Goal: Book appointment/travel/reservation

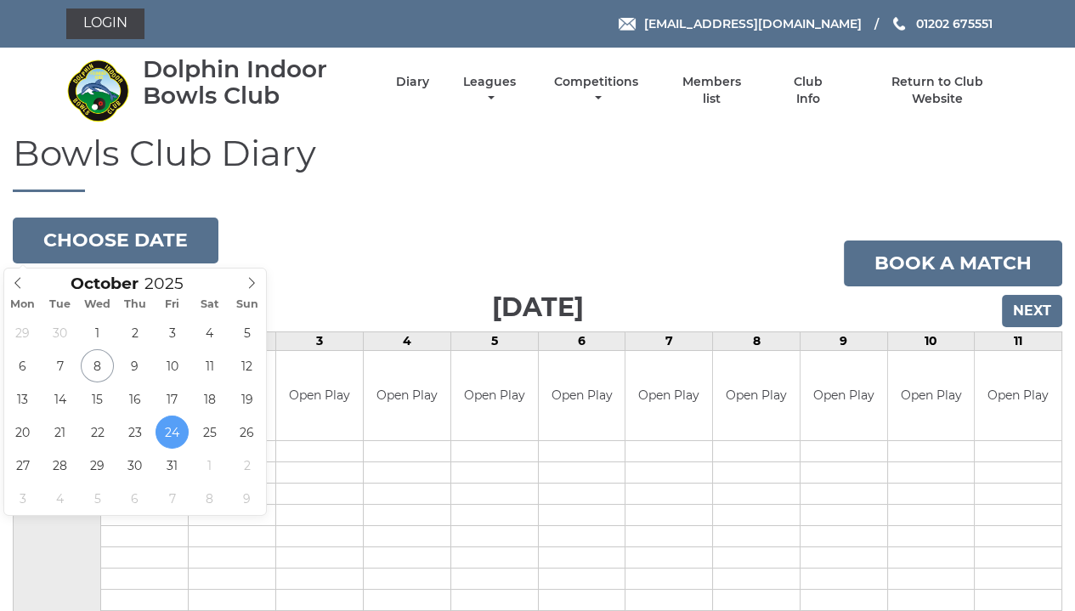
click at [256, 285] on icon at bounding box center [251, 283] width 12 height 12
click at [249, 286] on icon at bounding box center [251, 283] width 12 height 12
type input "[DATE]"
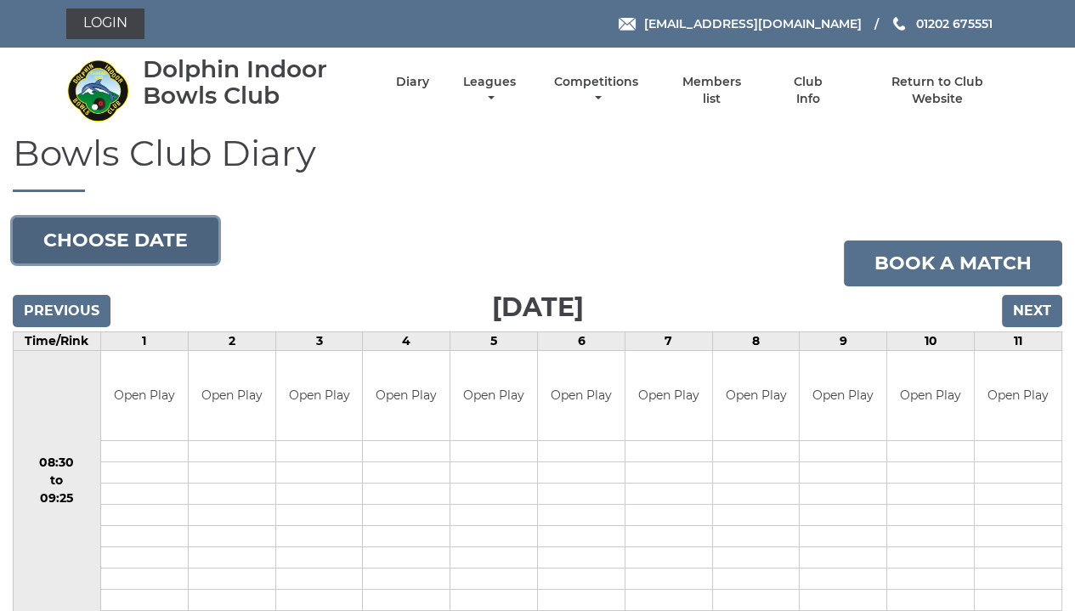
click at [147, 245] on button "Choose date" at bounding box center [116, 240] width 206 height 46
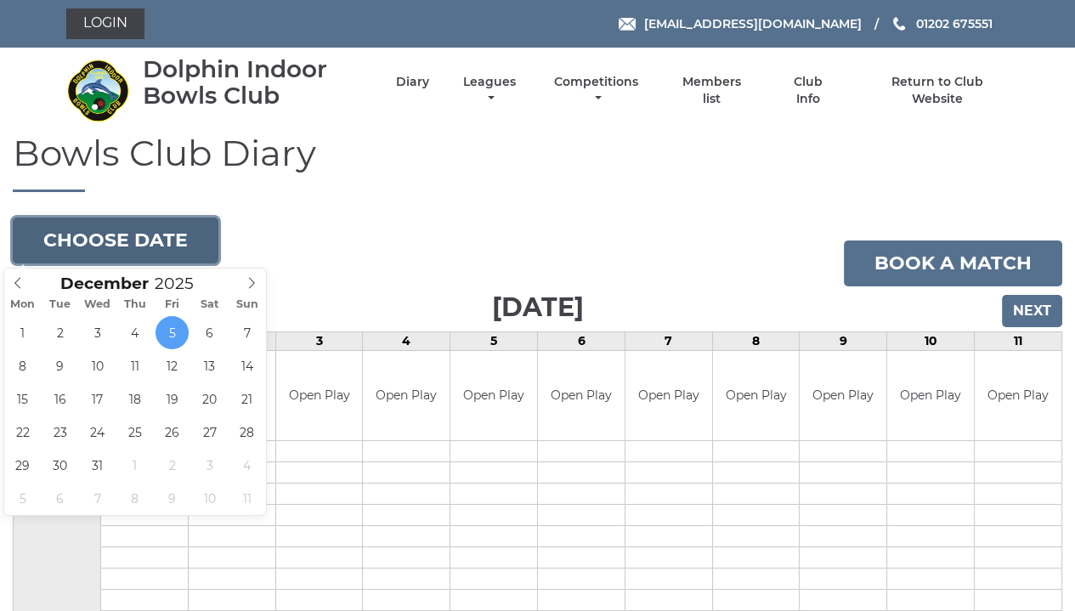
type input "2025-12-09"
click at [133, 251] on button "Choose date" at bounding box center [116, 240] width 206 height 46
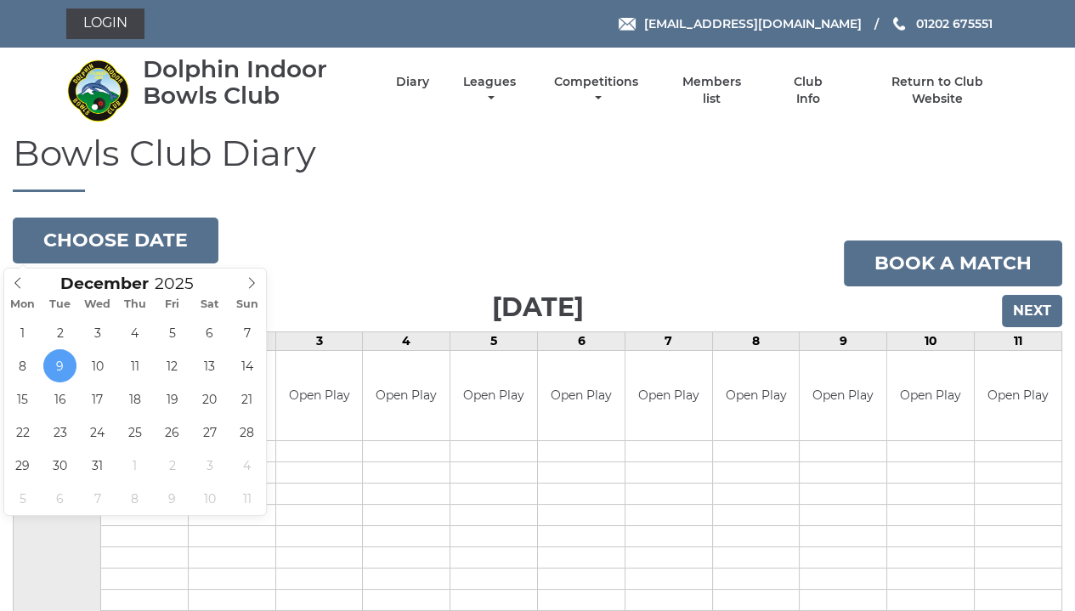
click at [20, 282] on icon at bounding box center [18, 283] width 12 height 12
type input "[DATE]"
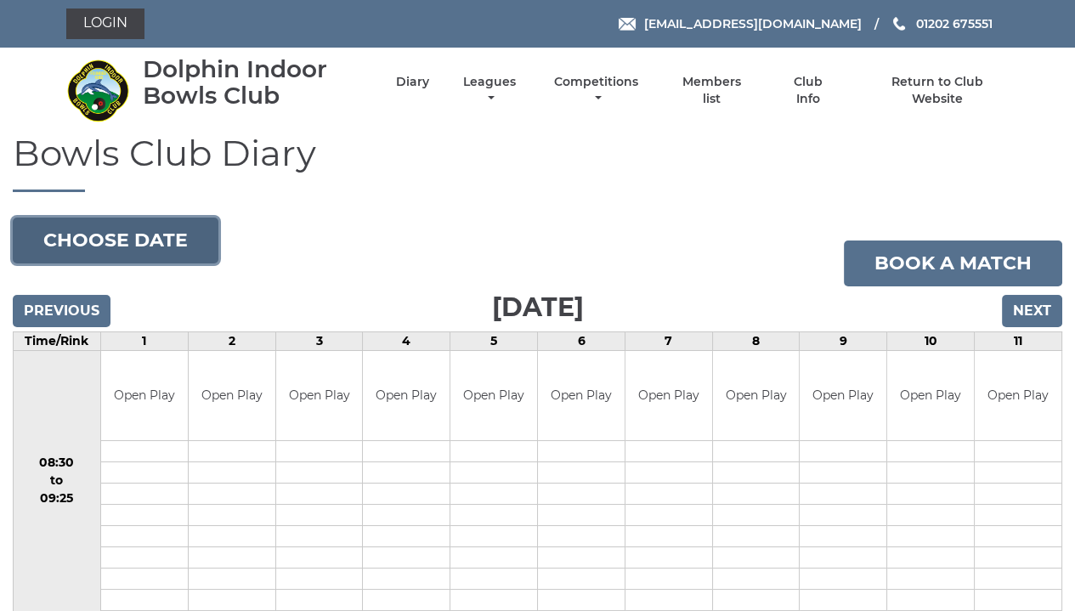
click at [58, 252] on button "Choose date" at bounding box center [116, 240] width 206 height 46
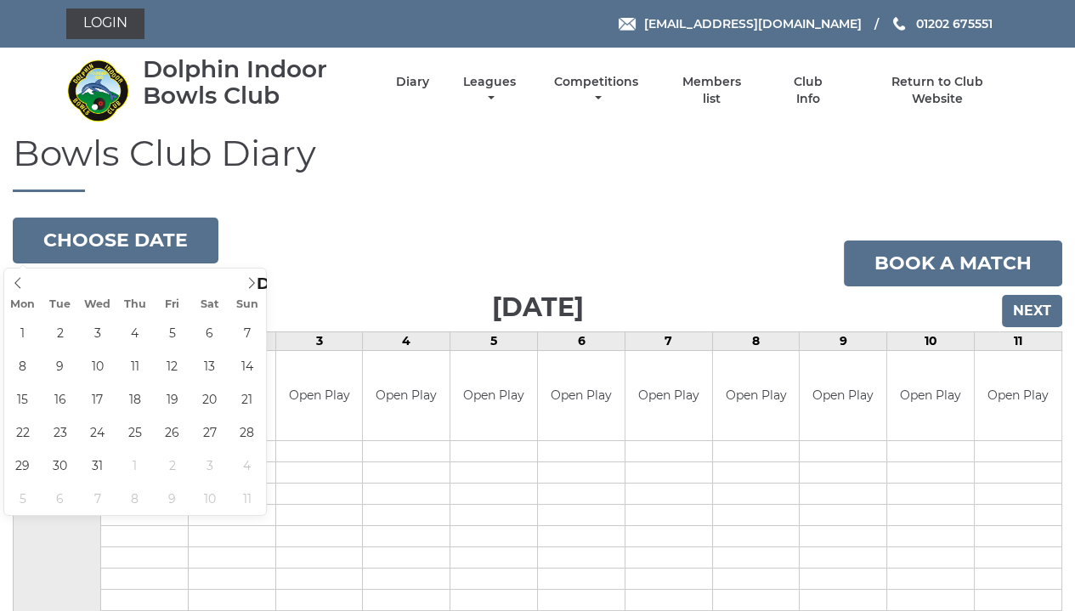
click at [252, 283] on icon at bounding box center [251, 283] width 12 height 12
type input "[DATE]"
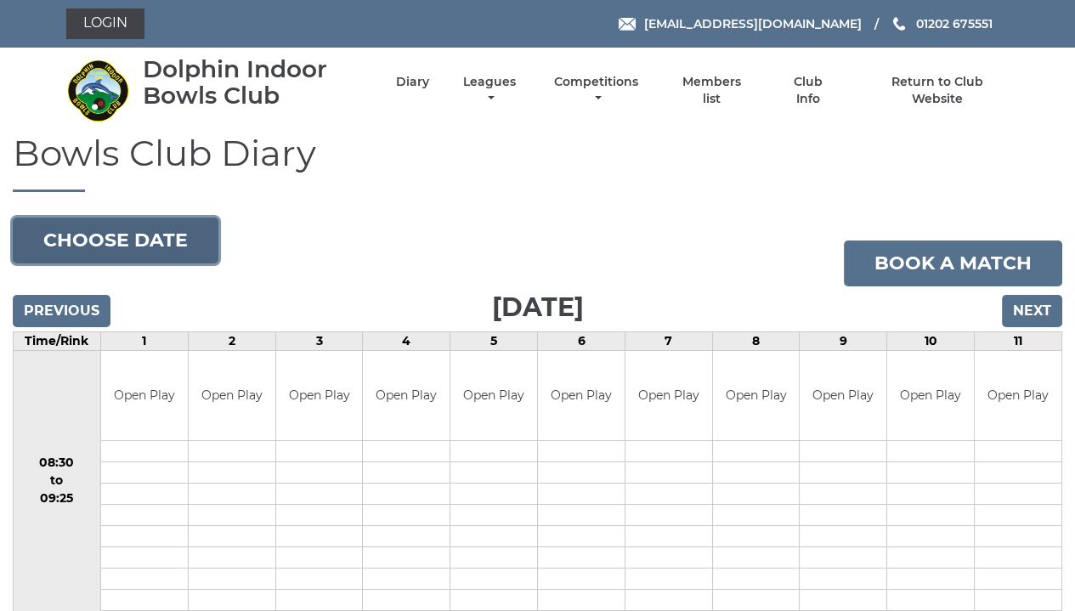
click at [183, 241] on button "Choose date" at bounding box center [116, 240] width 206 height 46
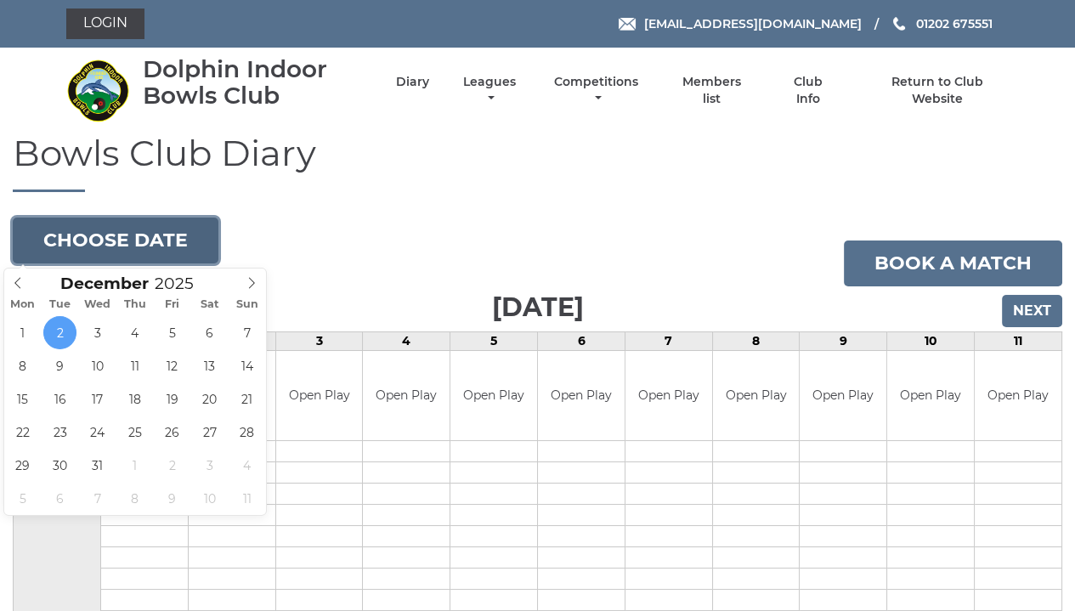
type input "[DATE]"
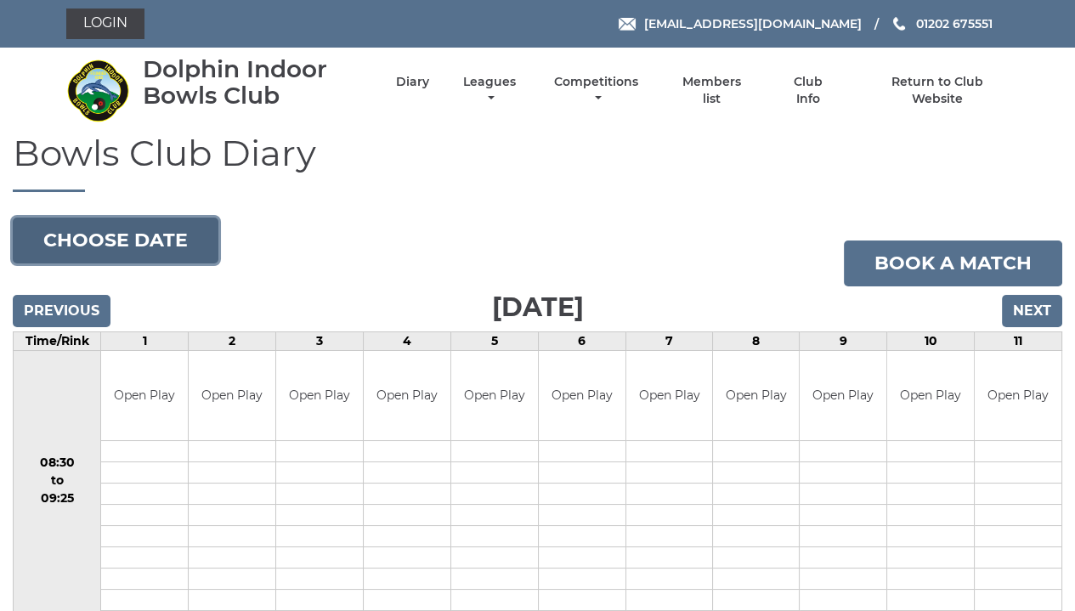
click at [133, 232] on button "Choose date" at bounding box center [116, 240] width 206 height 46
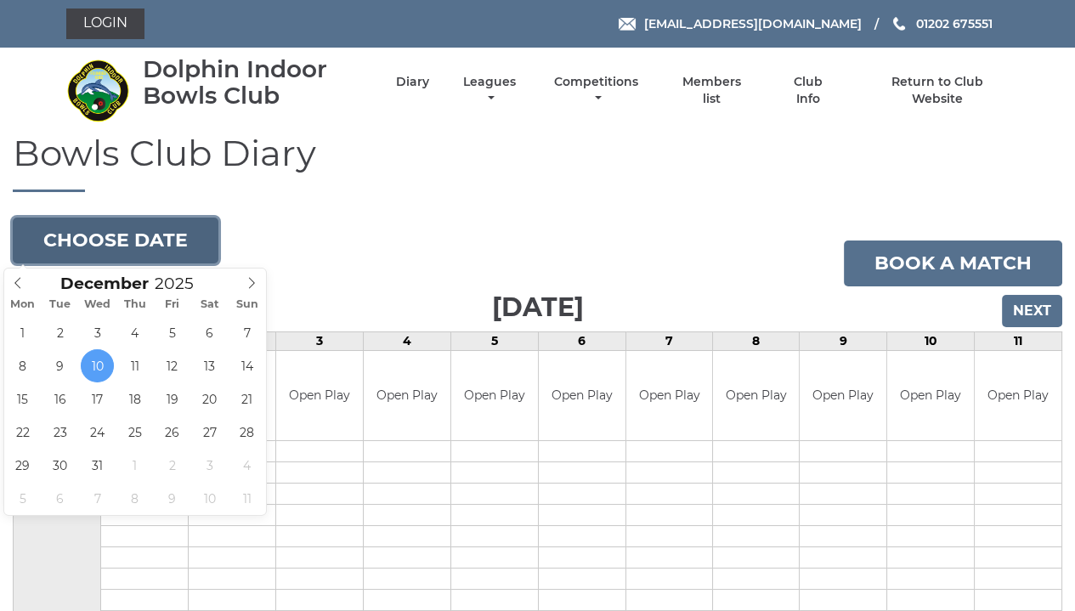
type input "2025-12-16"
click at [72, 244] on button "Choose date" at bounding box center [116, 240] width 206 height 46
click at [127, 242] on button "Choose date" at bounding box center [116, 240] width 206 height 46
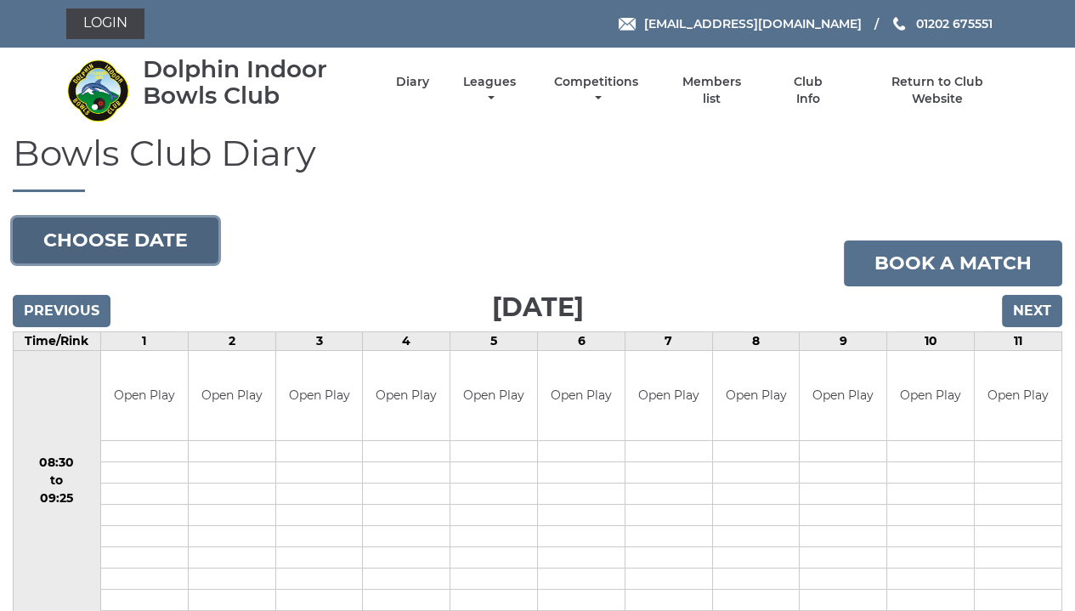
click at [130, 244] on button "Choose date" at bounding box center [116, 240] width 206 height 46
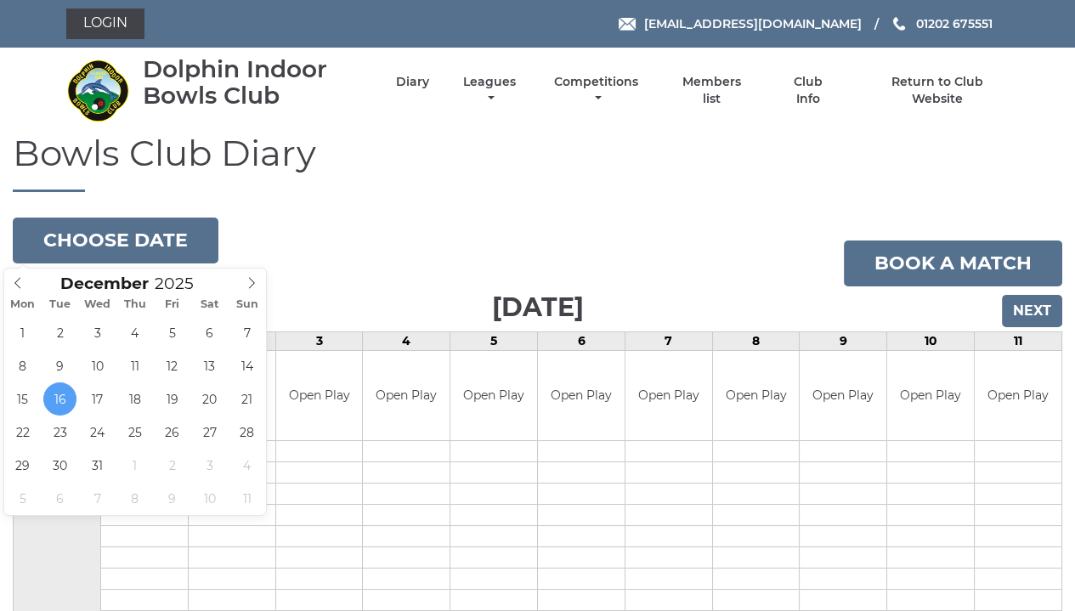
click at [20, 282] on icon at bounding box center [18, 283] width 12 height 12
type input "2025-10-24"
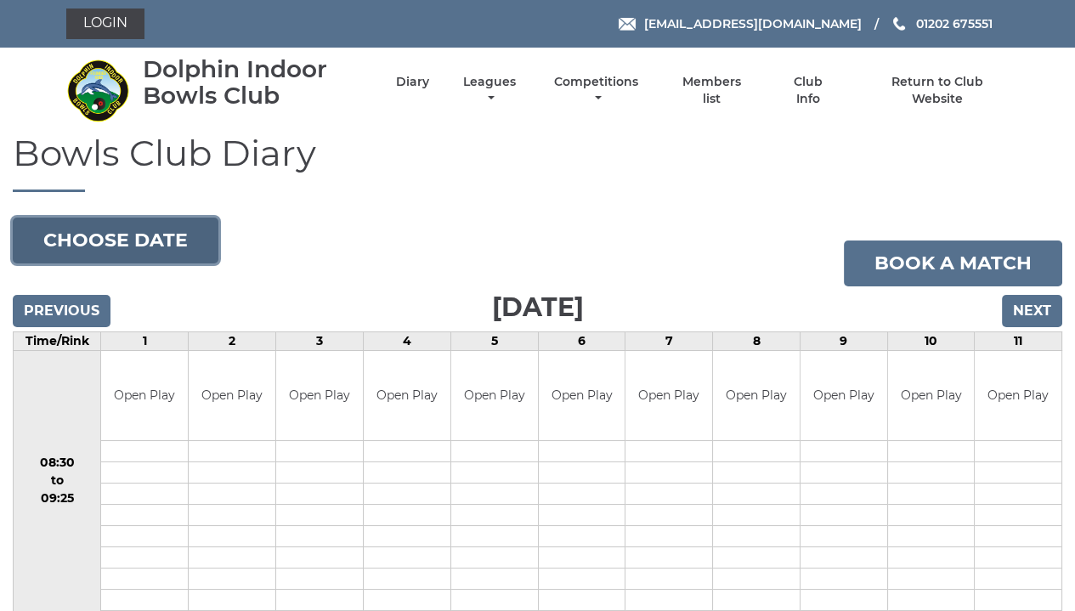
click at [172, 248] on button "Choose date" at bounding box center [116, 240] width 206 height 46
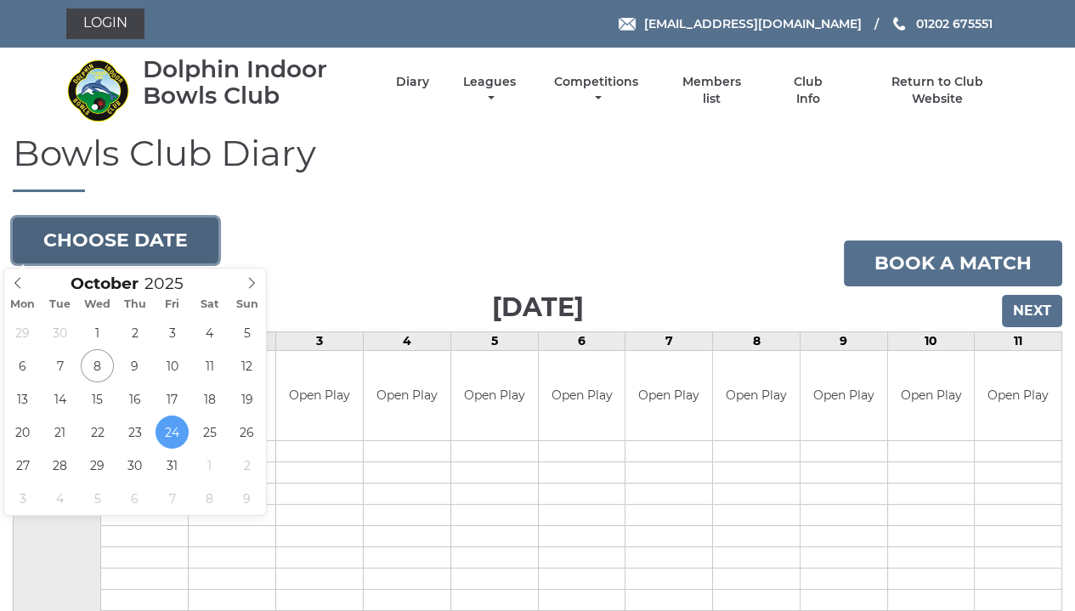
type input "[DATE]"
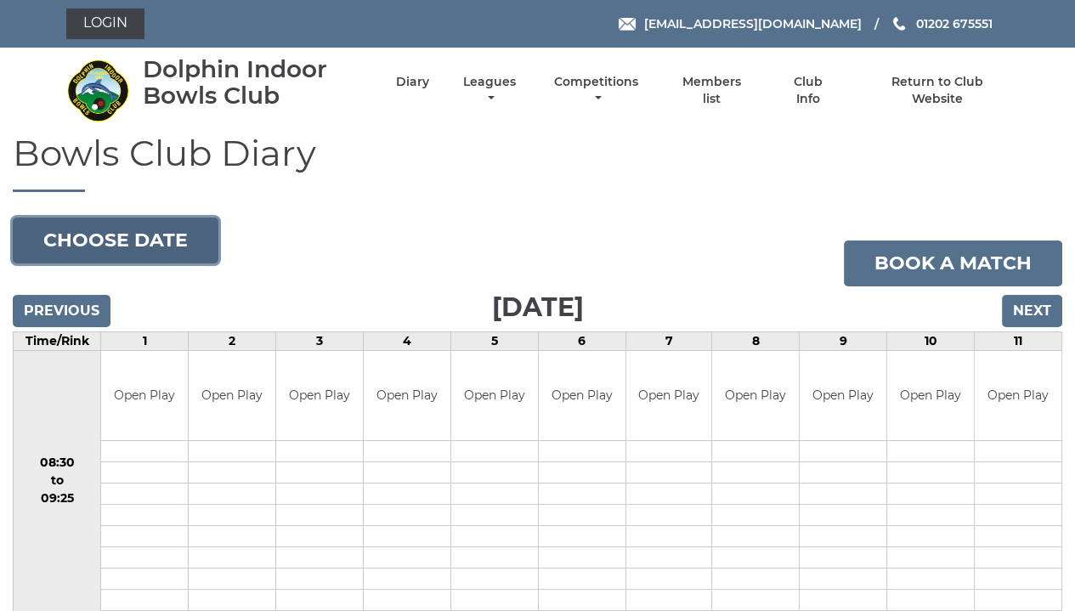
click at [93, 255] on button "Choose date" at bounding box center [116, 240] width 206 height 46
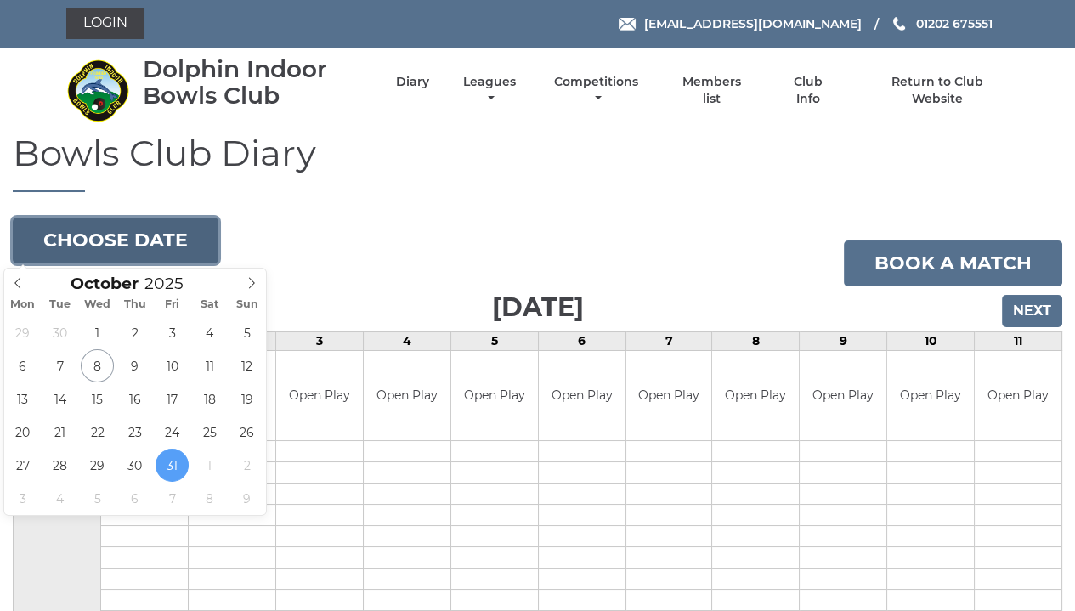
type input "[DATE]"
click at [146, 241] on button "Choose date" at bounding box center [116, 240] width 206 height 46
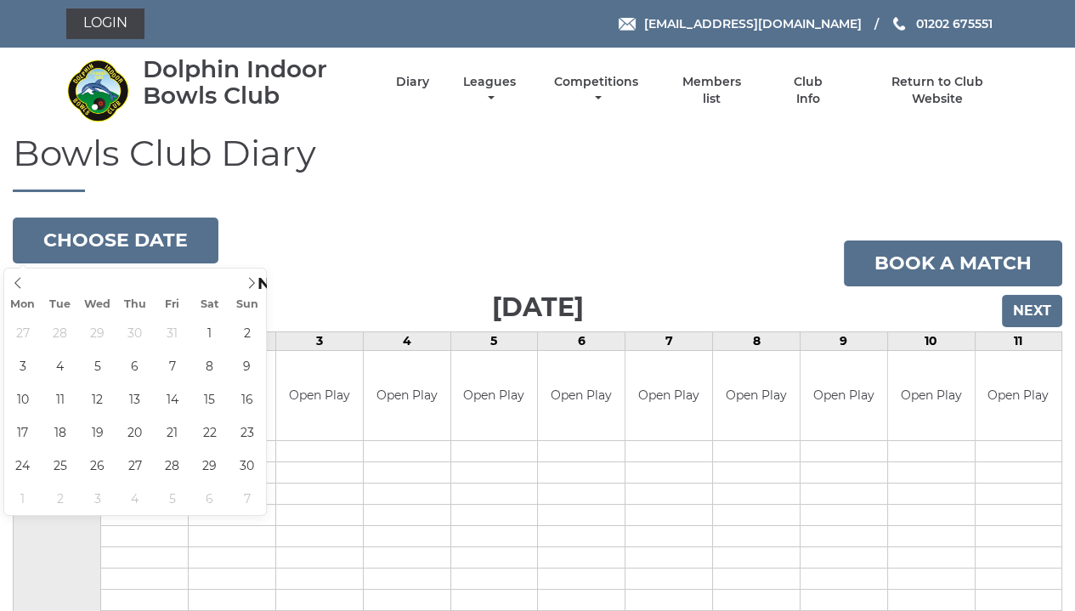
click at [249, 280] on icon at bounding box center [251, 283] width 12 height 12
type input "2025-12-09"
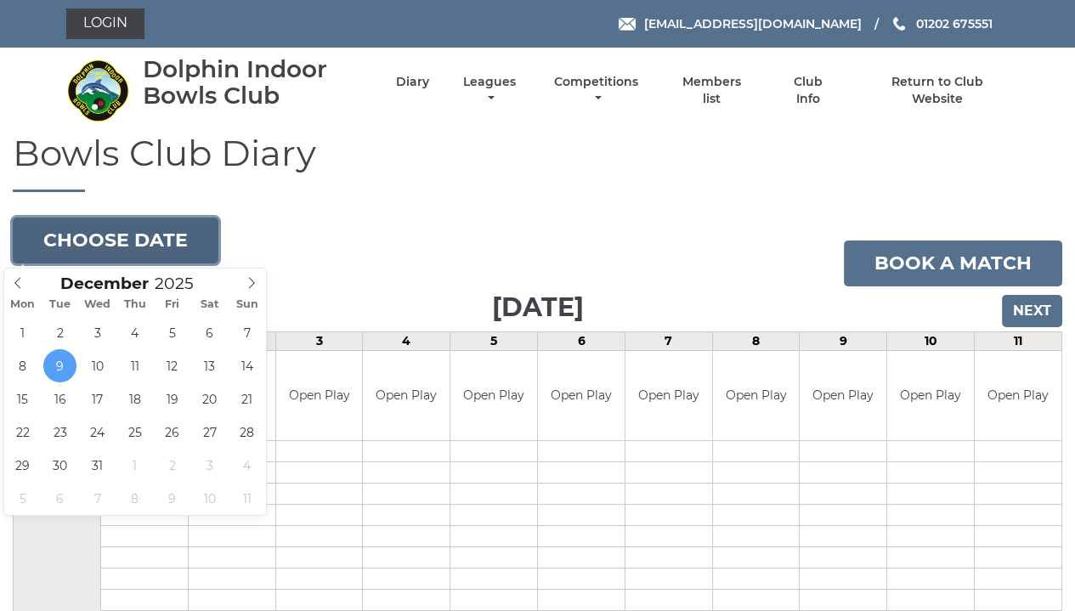
click at [138, 241] on button "Choose date" at bounding box center [116, 240] width 206 height 46
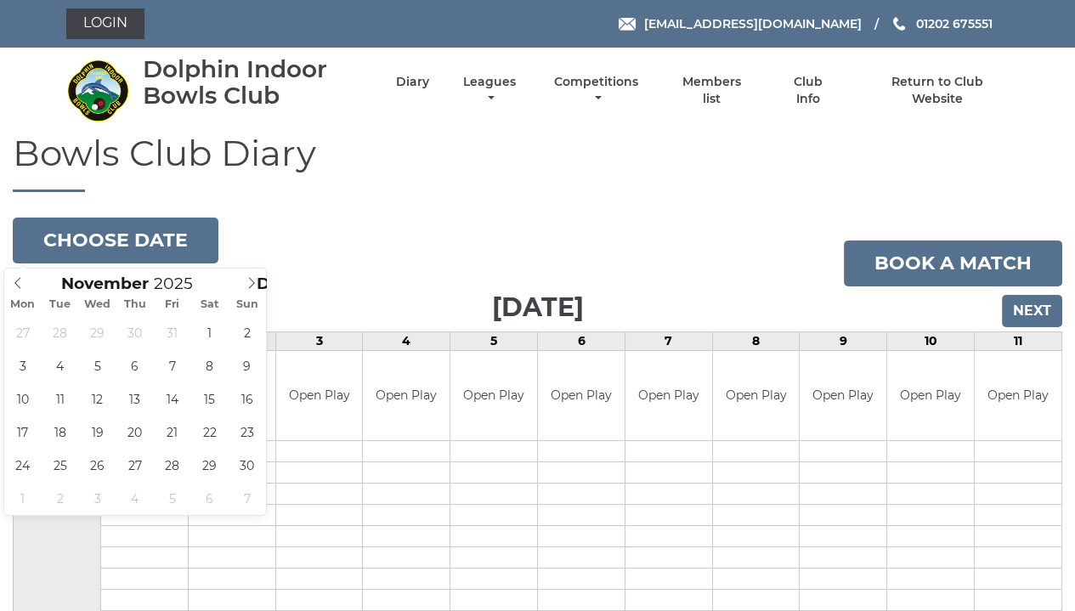
click at [19, 286] on icon at bounding box center [18, 283] width 12 height 12
type input "2025-10-10"
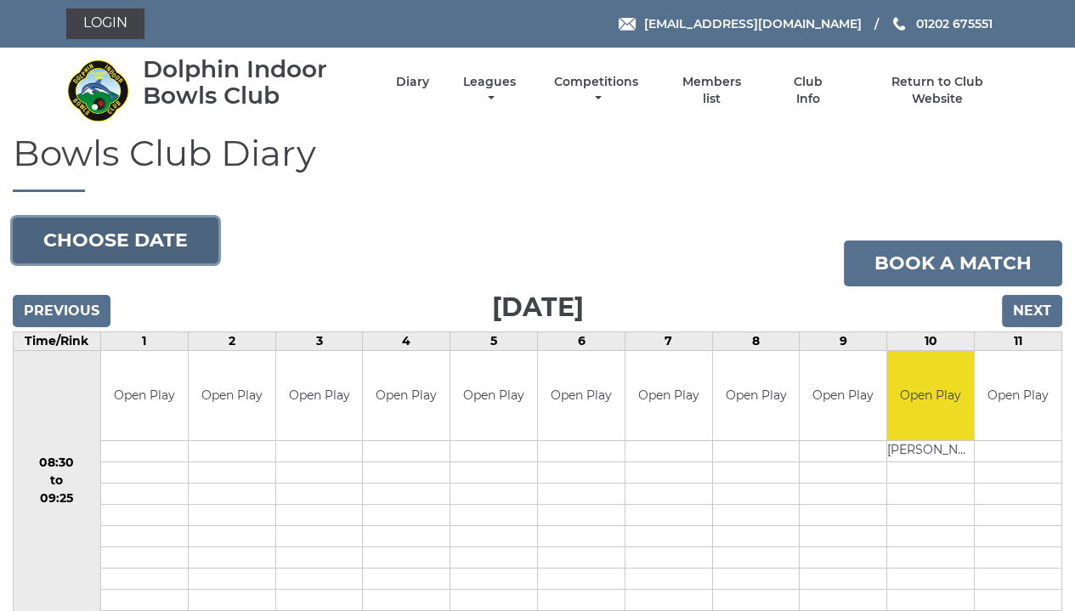
click at [164, 229] on button "Choose date" at bounding box center [116, 240] width 206 height 46
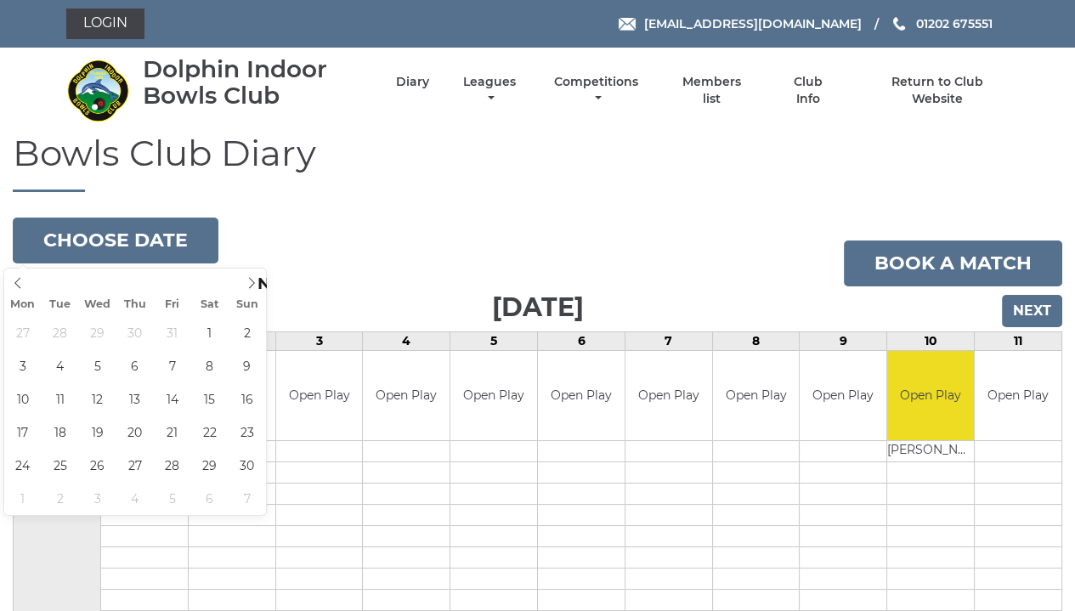
click at [255, 285] on icon at bounding box center [251, 283] width 12 height 12
type input "[DATE]"
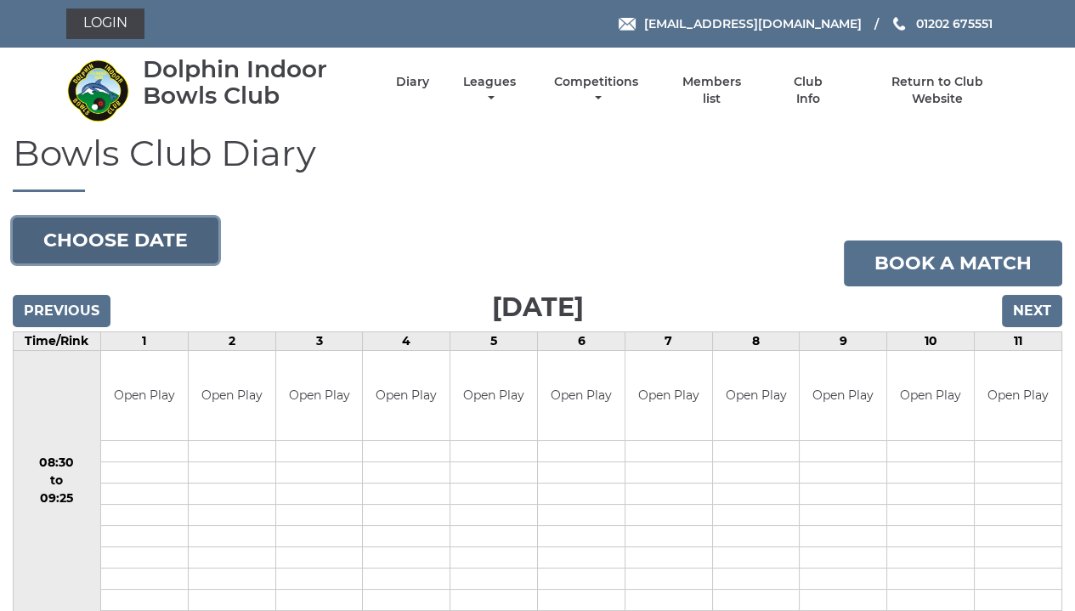
click at [141, 245] on button "Choose date" at bounding box center [116, 240] width 206 height 46
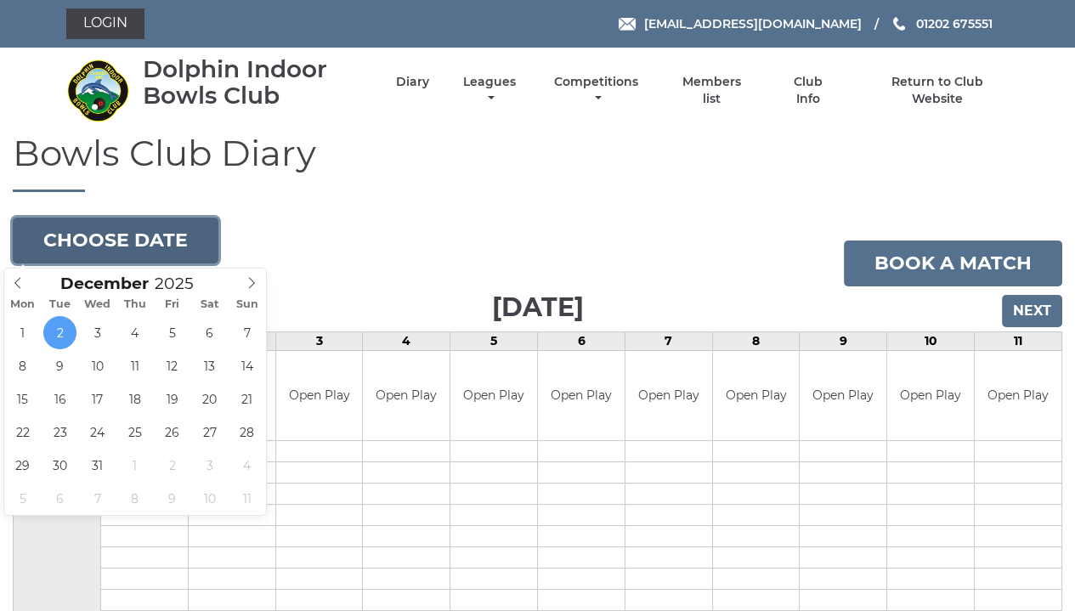
type input "[DATE]"
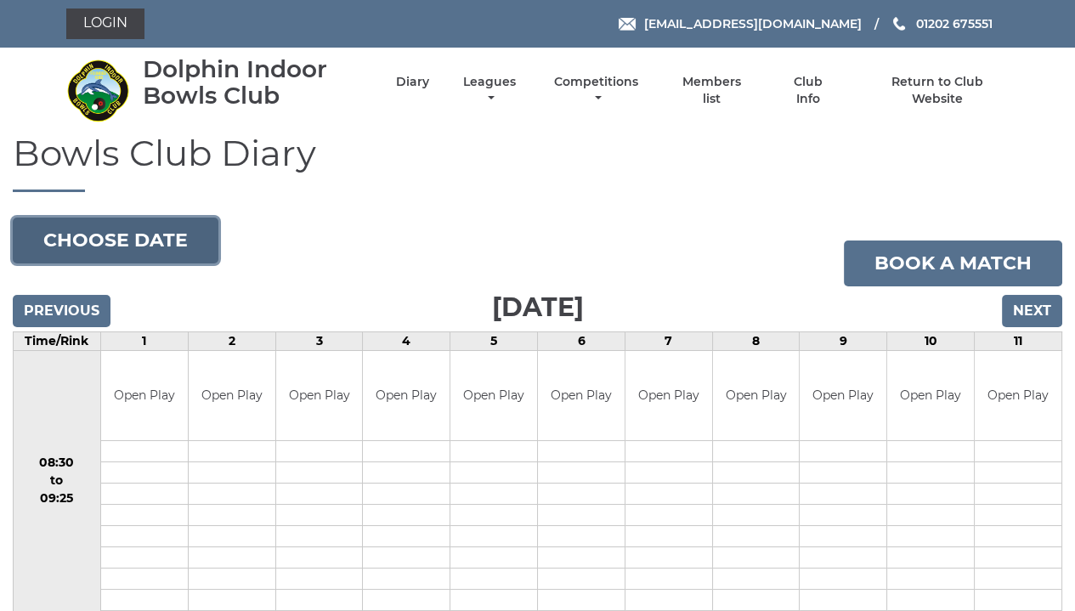
click at [164, 242] on button "Choose date" at bounding box center [116, 240] width 206 height 46
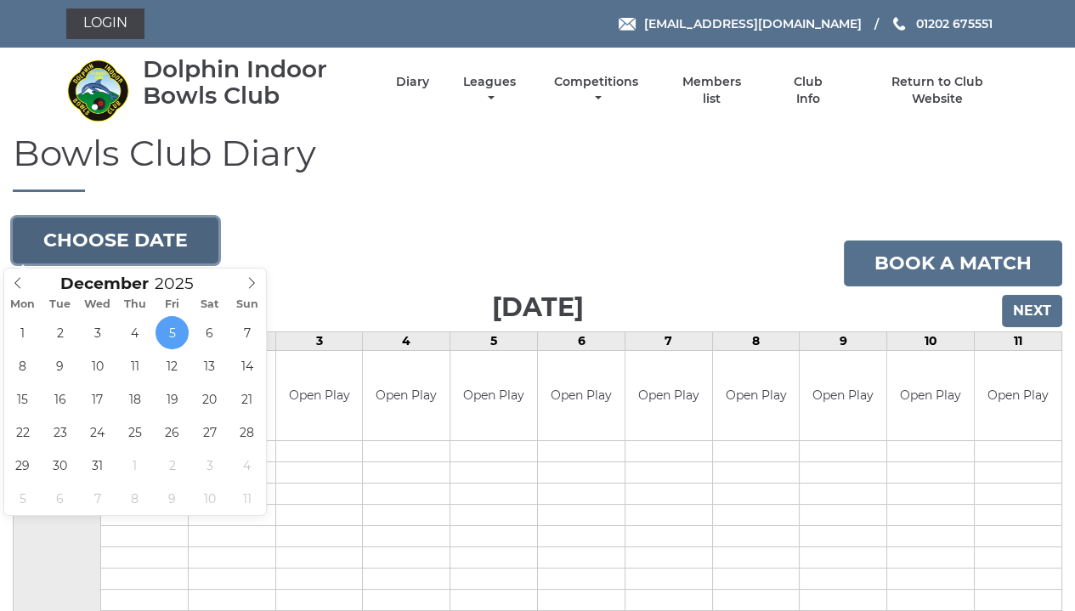
type input "[DATE]"
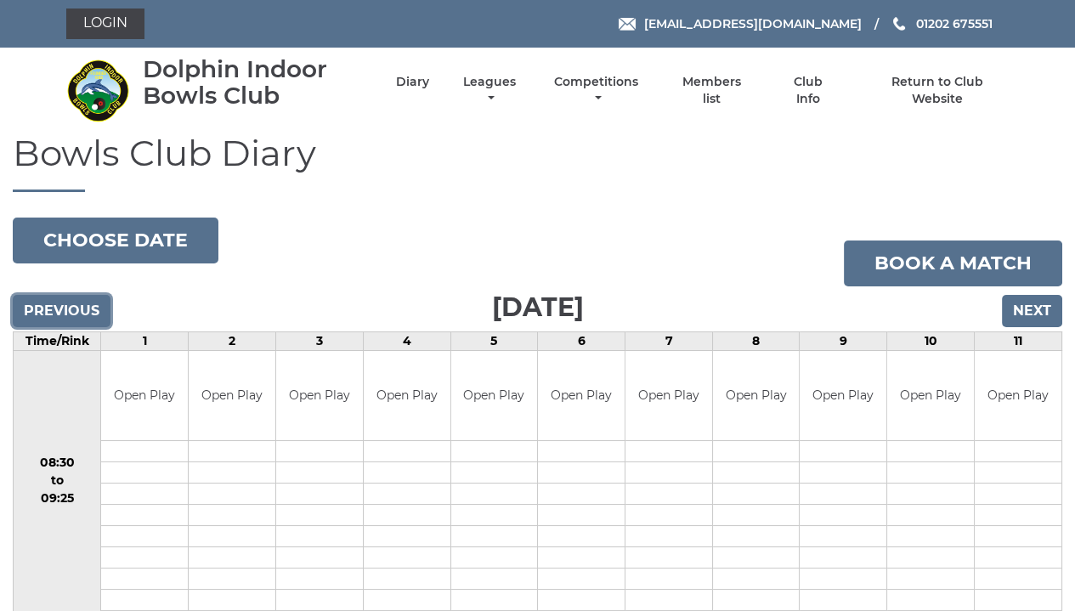
click at [69, 306] on input "Previous" at bounding box center [62, 311] width 98 height 32
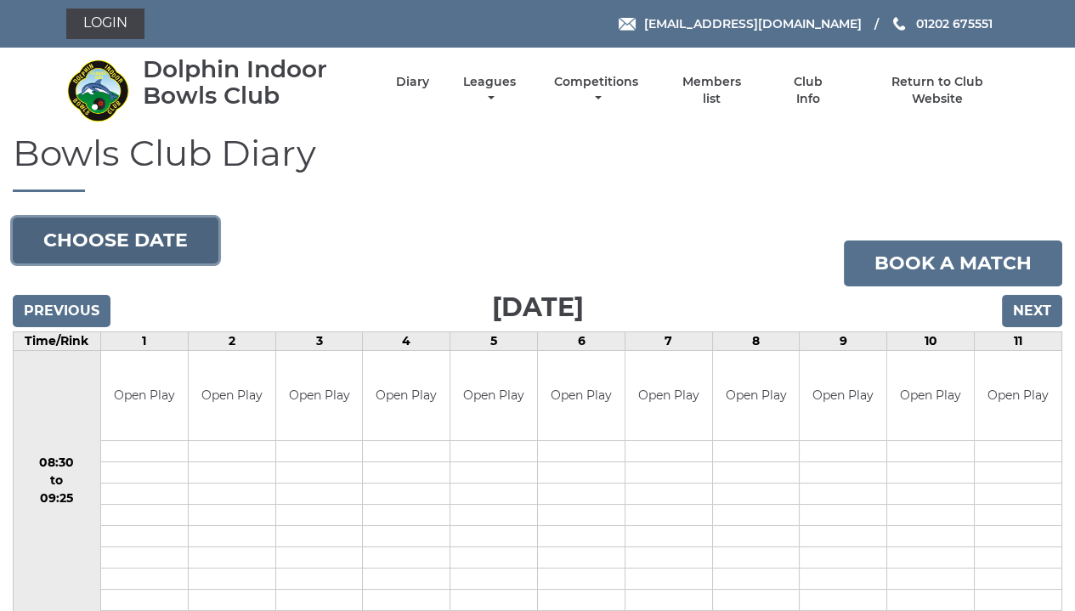
click at [157, 255] on button "Choose date" at bounding box center [116, 240] width 206 height 46
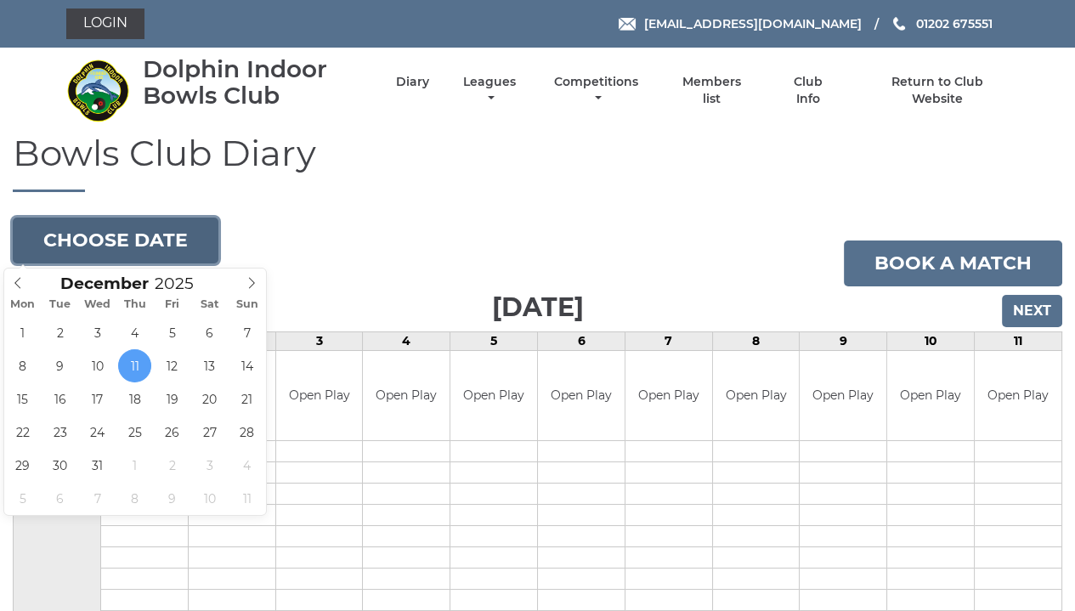
type input "[DATE]"
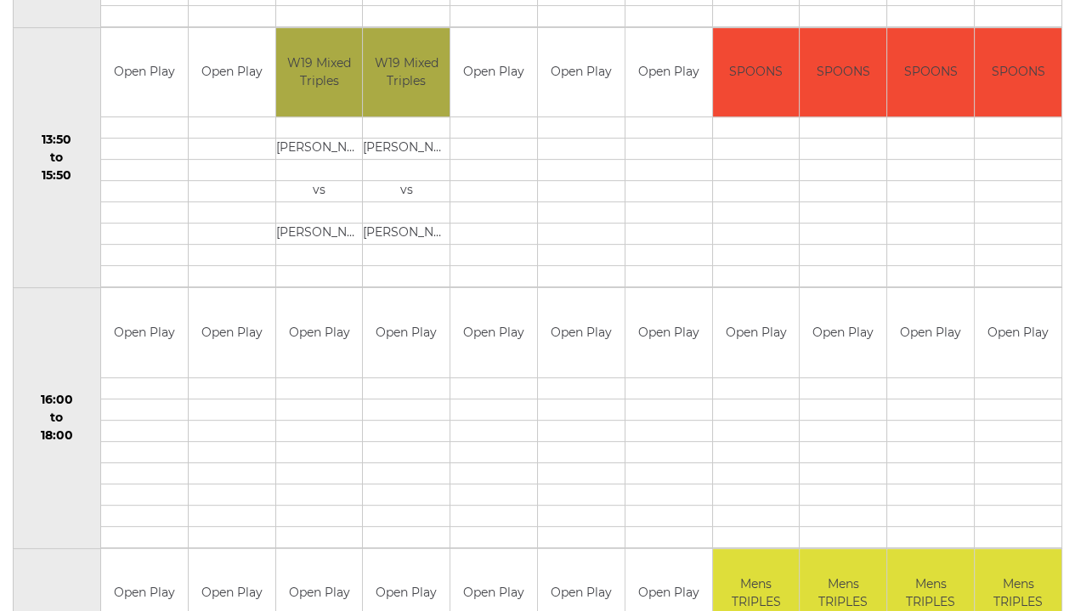
scroll to position [1603, 0]
